Goal: Task Accomplishment & Management: Complete application form

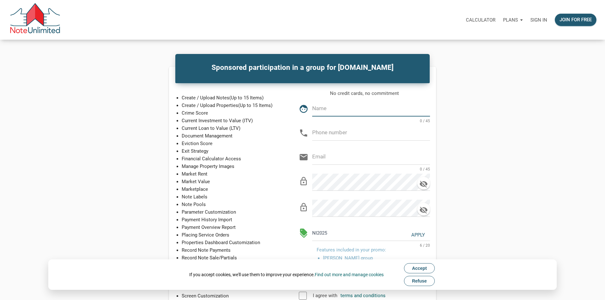
scroll to position [1, 0]
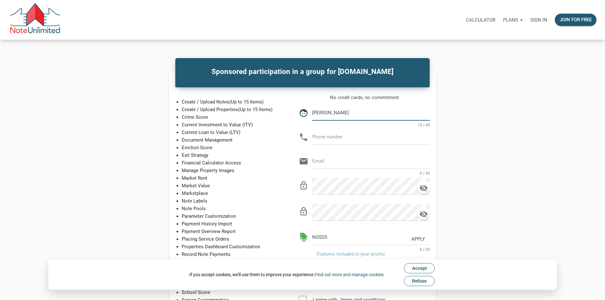
type input "Patrick Roberts"
type input "843-408-5242"
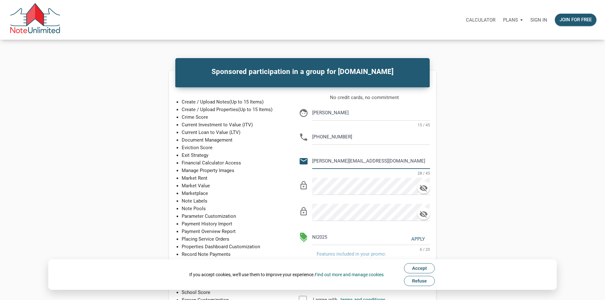
type input "patrick@station28capital.com"
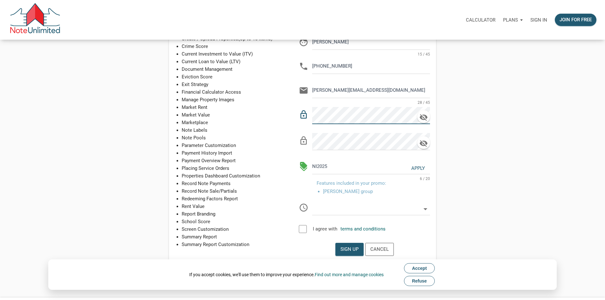
scroll to position [97, 0]
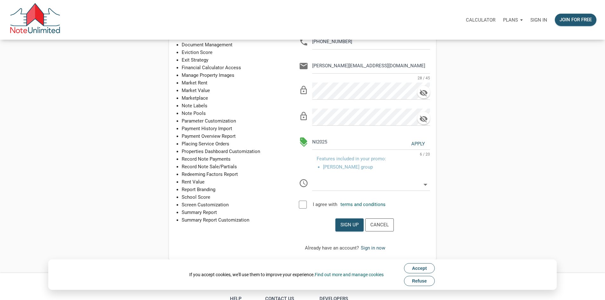
click at [426, 285] on button "Refuse" at bounding box center [419, 281] width 31 height 10
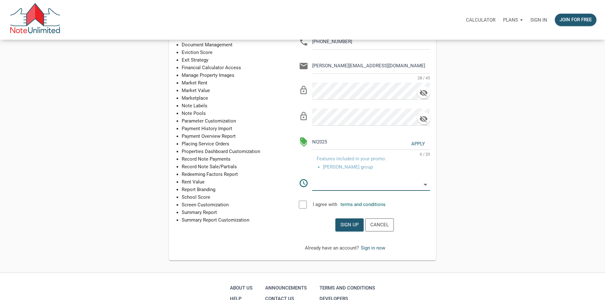
click at [421, 190] on input "text" at bounding box center [366, 183] width 109 height 14
select select
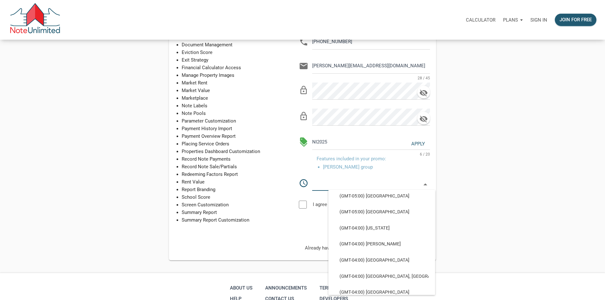
scroll to position [540, 0]
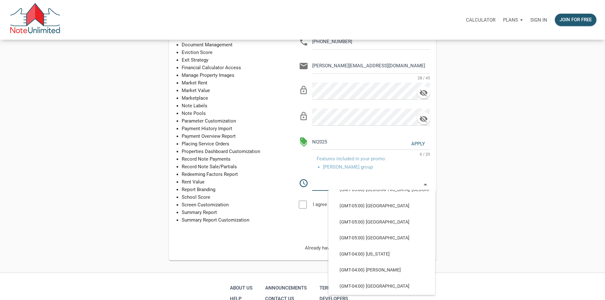
click at [414, 112] on span "(GMT-05:00) Detroit, New York" at bounding box center [382, 110] width 94 height 6
type input "(GMT-05:00) Detroit, New York"
type input "America/Detroit"
select select
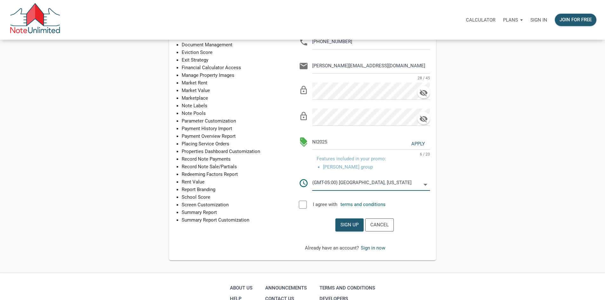
click at [307, 209] on div at bounding box center [303, 205] width 8 height 8
click at [359, 229] on div "Sign up" at bounding box center [349, 224] width 18 height 7
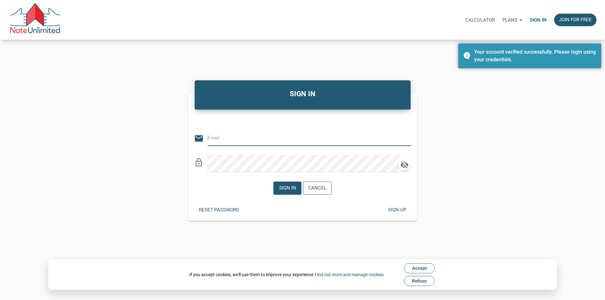
paste input "7t6pEX8Nzrv^zB"
type input "7t6pEX8Nzrv^zB"
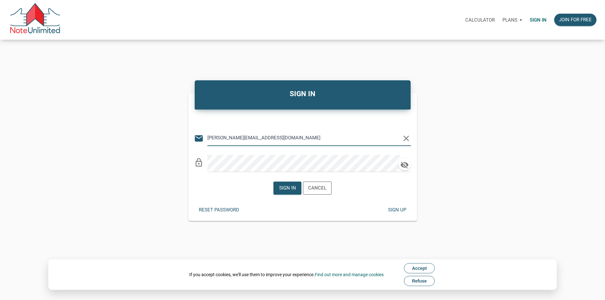
type input "[PERSON_NAME][EMAIL_ADDRESS][DOMAIN_NAME]"
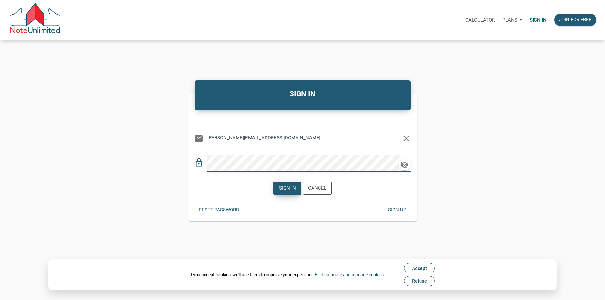
click at [282, 194] on div "Sign in" at bounding box center [287, 188] width 27 height 12
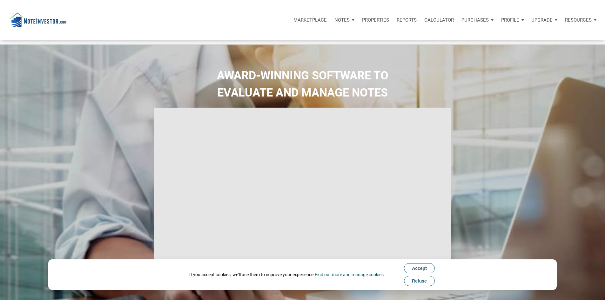
select select
type input "Introduction to new features"
select select
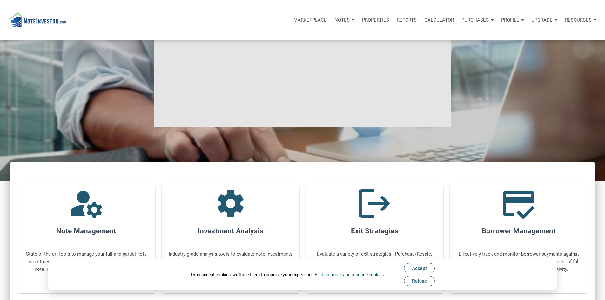
scroll to position [159, 0]
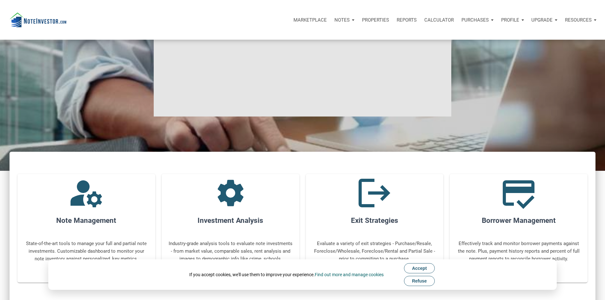
click at [426, 280] on span "Refuse" at bounding box center [419, 281] width 15 height 5
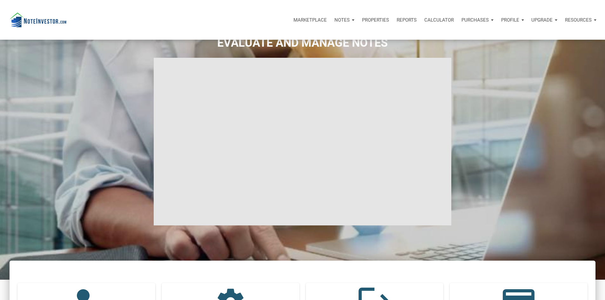
scroll to position [0, 0]
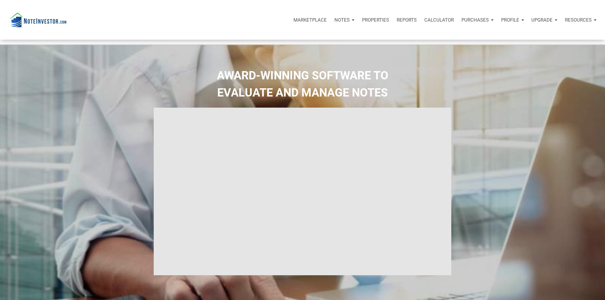
click at [331, 24] on div "Notes" at bounding box center [345, 19] width 28 height 19
click at [290, 18] on div "Marketplace" at bounding box center [310, 19] width 41 height 19
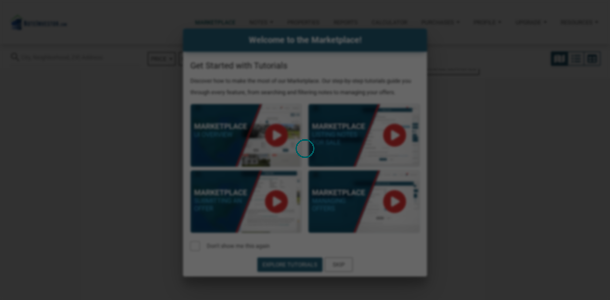
select select
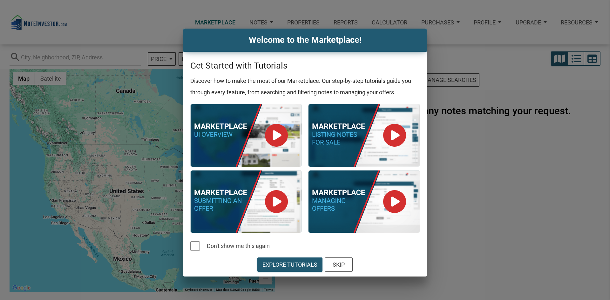
click at [356, 261] on div "Explore Tutorials Skip" at bounding box center [305, 266] width 244 height 21
drag, startPoint x: 346, startPoint y: 264, endPoint x: 379, endPoint y: 263, distance: 32.7
click at [346, 263] on div "Skip" at bounding box center [338, 265] width 27 height 14
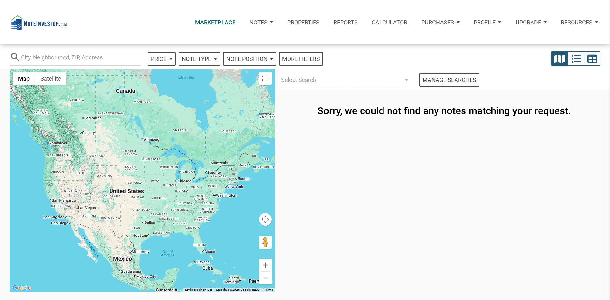
drag, startPoint x: 348, startPoint y: 24, endPoint x: 353, endPoint y: 27, distance: 6.3
click at [348, 25] on p "Reports" at bounding box center [345, 22] width 24 height 7
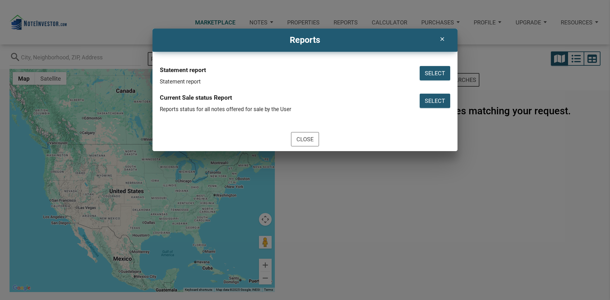
click at [444, 38] on icon "clear" at bounding box center [442, 39] width 8 height 6
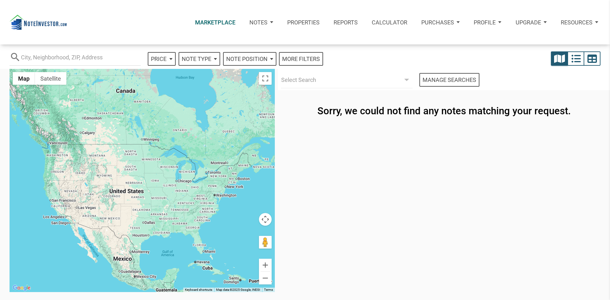
click at [490, 21] on p "Profile" at bounding box center [484, 22] width 22 height 7
click at [540, 19] on p "Upgrade" at bounding box center [527, 22] width 25 height 7
click at [572, 19] on p "Resources" at bounding box center [577, 22] width 32 height 7
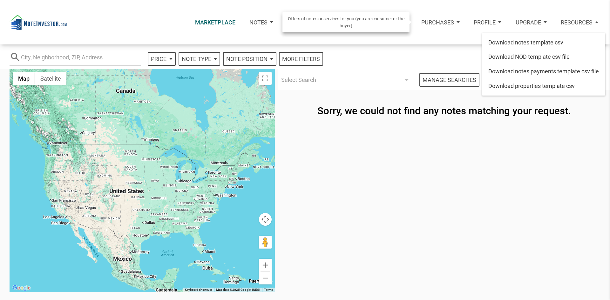
click at [457, 22] on div "Purchases" at bounding box center [440, 22] width 52 height 23
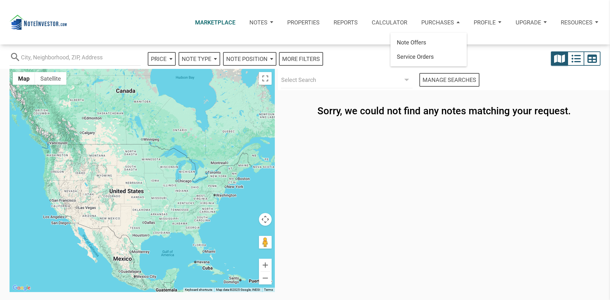
click at [521, 133] on div "Sorry, we could not find any notes matching your request." at bounding box center [444, 195] width 332 height 210
click at [400, 25] on p "Calculator" at bounding box center [390, 22] width 36 height 7
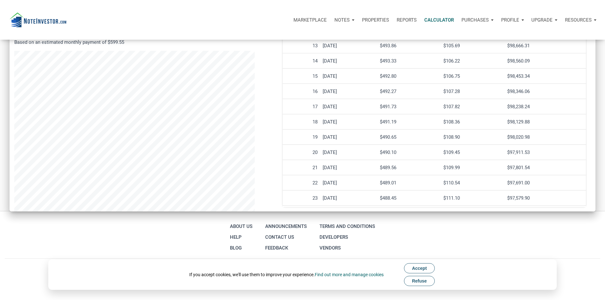
scroll to position [294, 0]
click at [426, 284] on button "Refuse" at bounding box center [419, 281] width 31 height 10
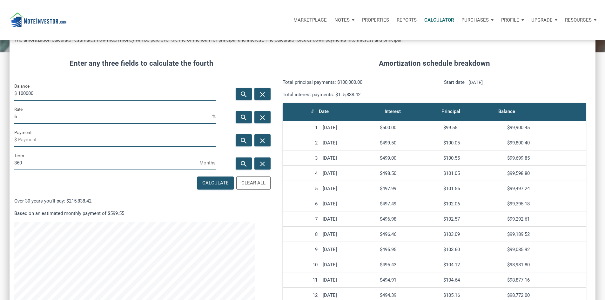
scroll to position [0, 0]
click at [362, 23] on p "Properties" at bounding box center [375, 20] width 27 height 6
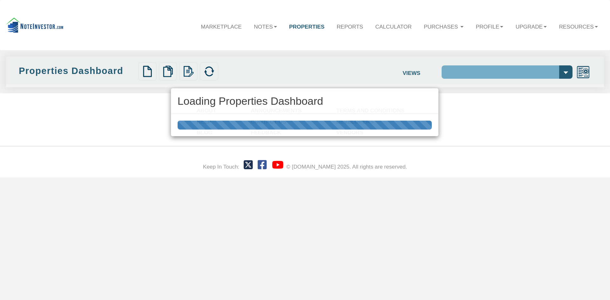
select select "138"
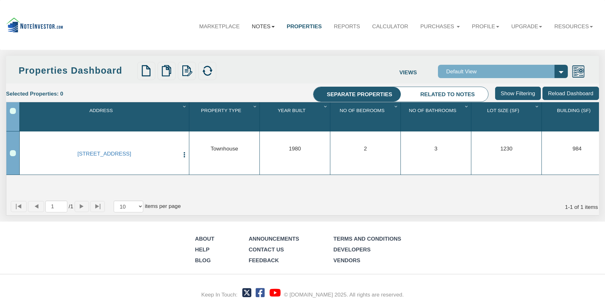
click at [248, 31] on link "Notes" at bounding box center [263, 26] width 35 height 18
click at [241, 44] on link "Dashboard" at bounding box center [245, 43] width 70 height 10
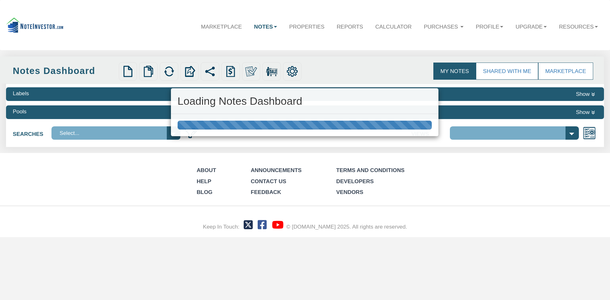
select select "3"
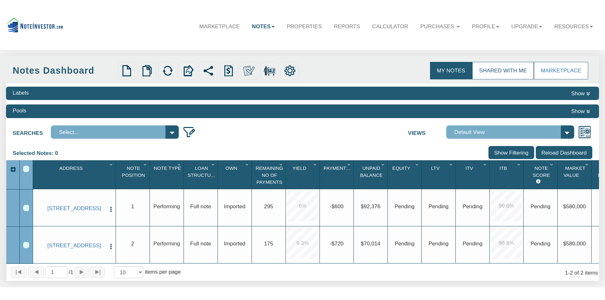
click at [496, 74] on link "Shared with Me" at bounding box center [503, 70] width 62 height 17
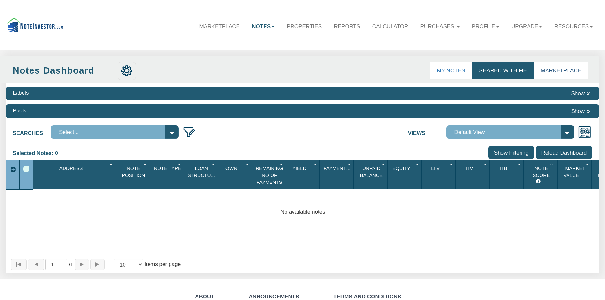
click at [546, 72] on link "Marketplace" at bounding box center [561, 70] width 54 height 17
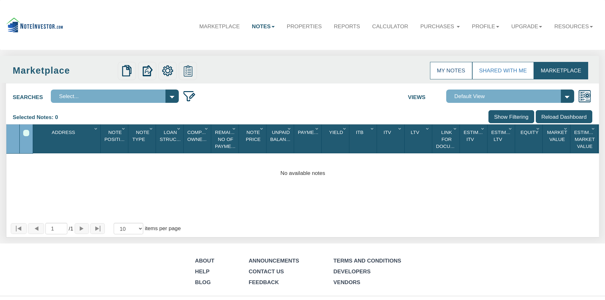
click at [460, 72] on link "My Notes" at bounding box center [451, 70] width 42 height 17
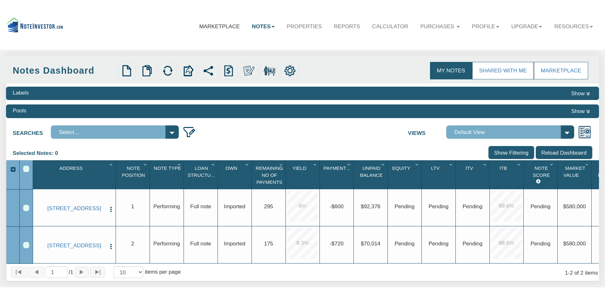
click at [205, 18] on link "Marketplace" at bounding box center [219, 26] width 53 height 18
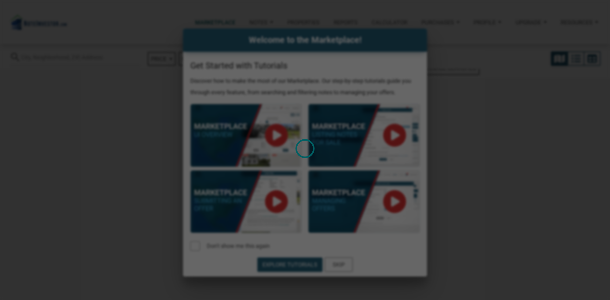
click at [335, 259] on div "Loading" at bounding box center [305, 150] width 610 height 300
click at [335, 260] on div "Loading" at bounding box center [305, 150] width 610 height 300
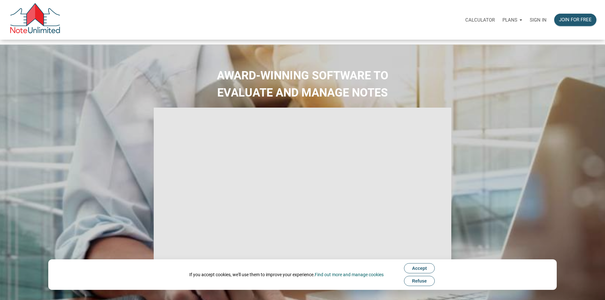
click at [530, 19] on p "Sign in" at bounding box center [538, 20] width 17 height 6
